Goal: Task Accomplishment & Management: Manage account settings

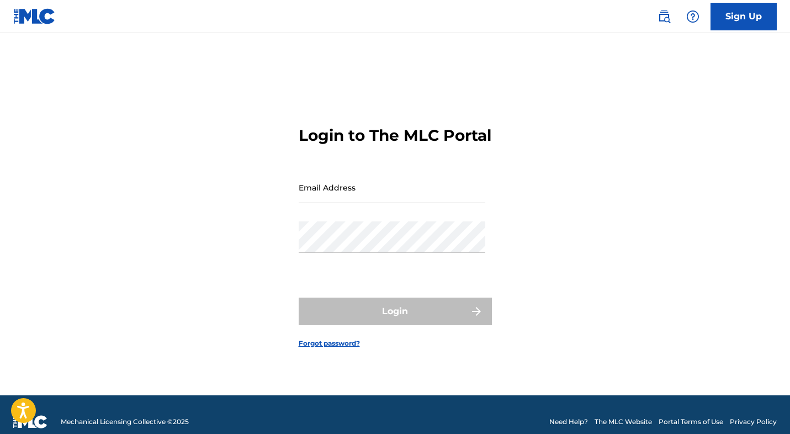
click at [332, 193] on input "Email Address" at bounding box center [392, 187] width 187 height 31
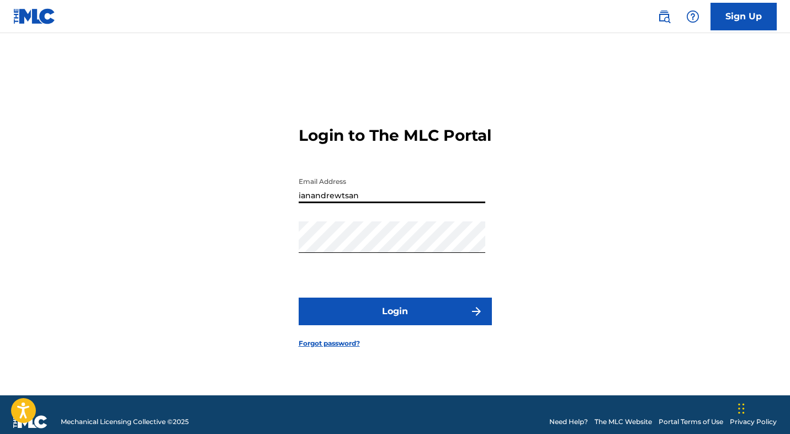
click at [330, 203] on input "ianandrewtsan" at bounding box center [392, 187] width 187 height 31
type input "[EMAIL_ADDRESS][DOMAIN_NAME]"
click at [363, 320] on button "Login" at bounding box center [395, 312] width 193 height 28
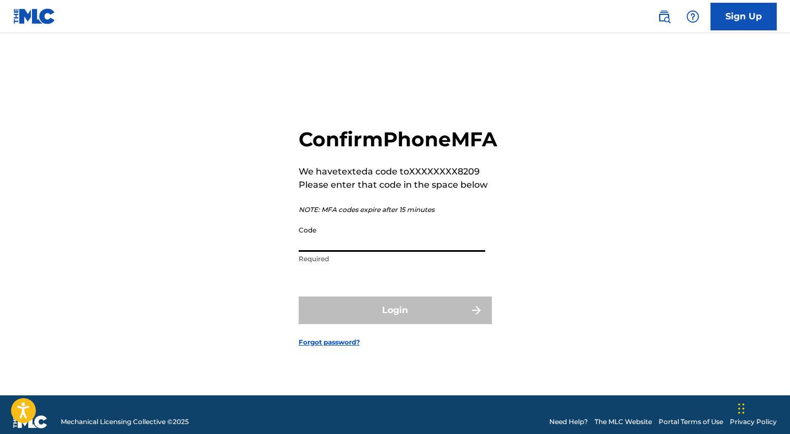
click at [361, 249] on input "Code" at bounding box center [392, 235] width 187 height 31
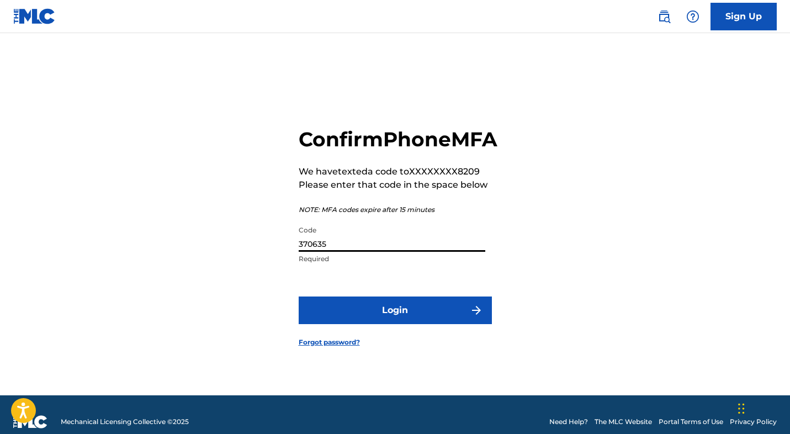
type input "370635"
click at [387, 324] on button "Login" at bounding box center [395, 311] width 193 height 28
